Goal: Task Accomplishment & Management: Manage account settings

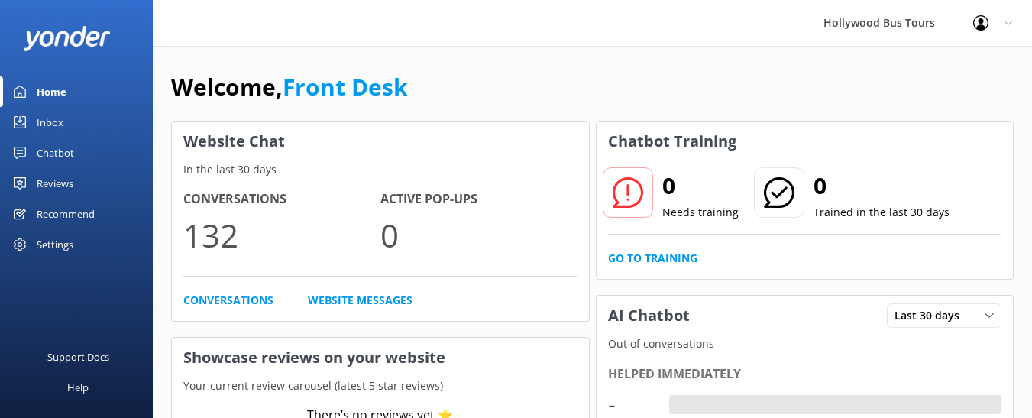
click at [64, 117] on link "Inbox" at bounding box center [76, 122] width 153 height 31
